Goal: Book appointment/travel/reservation

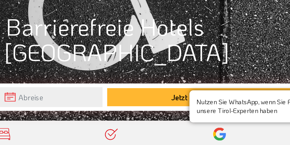
scroll to position [58, 0]
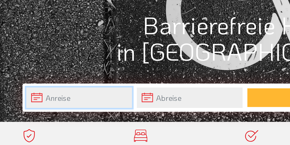
click at [65, 105] on input "text" at bounding box center [47, 104] width 63 height 12
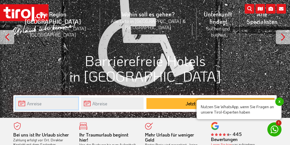
click at [65, 106] on input "text" at bounding box center [47, 103] width 63 height 12
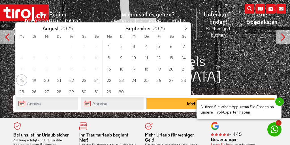
click at [197, 31] on li "Unterkunft finden! Suchen und buchen Alle Spezialisten 3 Sterne Hotels 4 Sterne…" at bounding box center [218, 24] width 43 height 40
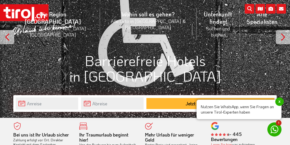
click at [197, 29] on li "Unterkunft finden! Suchen und buchen Alle Spezialisten 3 Sterne Hotels 4 Sterne…" at bounding box center [218, 24] width 43 height 40
click at [59, 105] on input "text" at bounding box center [47, 103] width 63 height 12
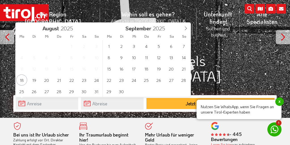
click at [185, 27] on icon at bounding box center [186, 28] width 4 height 4
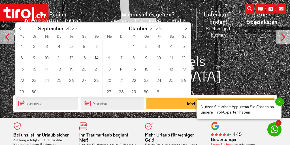
click at [186, 27] on icon at bounding box center [186, 28] width 4 height 4
click at [185, 29] on icon at bounding box center [186, 28] width 4 height 4
click at [186, 28] on icon at bounding box center [186, 28] width 4 height 4
type input "2026"
click at [186, 29] on icon at bounding box center [186, 28] width 4 height 4
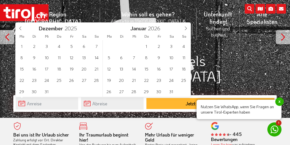
type input "2026"
click at [186, 28] on icon at bounding box center [186, 29] width 2 height 4
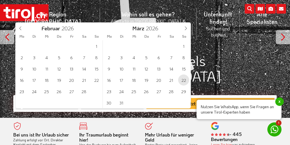
click at [184, 81] on span "22" at bounding box center [183, 80] width 11 height 11
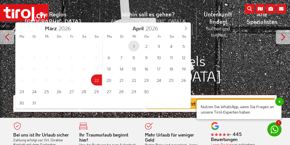
click at [138, 46] on span "1" at bounding box center [133, 46] width 11 height 11
type input "[DATE]"
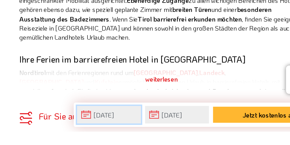
scroll to position [237, 0]
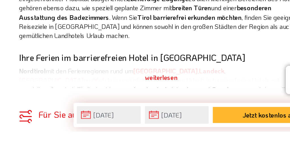
click at [120, 109] on div "weiterlesen" at bounding box center [111, 108] width 196 height 14
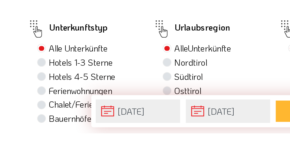
scroll to position [346, 0]
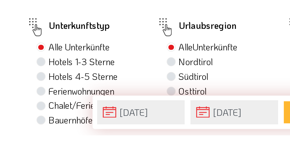
click at [61, 111] on label "Hotels 1-3 Sterne" at bounding box center [45, 108] width 33 height 6
click at [27, 110] on input "Hotels 1-3 Sterne" at bounding box center [26, 108] width 4 height 4
radio input "true"
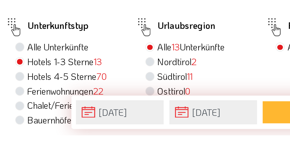
click at [113, 111] on span "2" at bounding box center [112, 108] width 3 height 6
click at [93, 110] on input "Nordtirol 2" at bounding box center [91, 108] width 4 height 4
radio input "true"
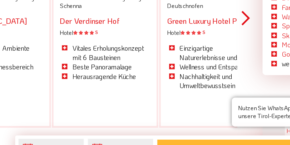
scroll to position [858, 0]
